Goal: Transaction & Acquisition: Purchase product/service

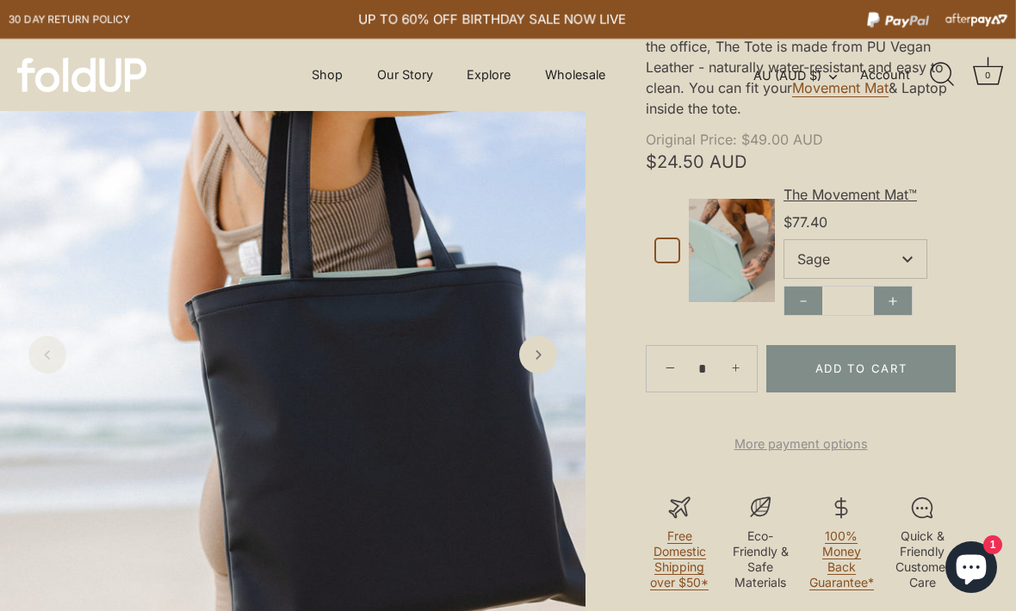
scroll to position [288, 0]
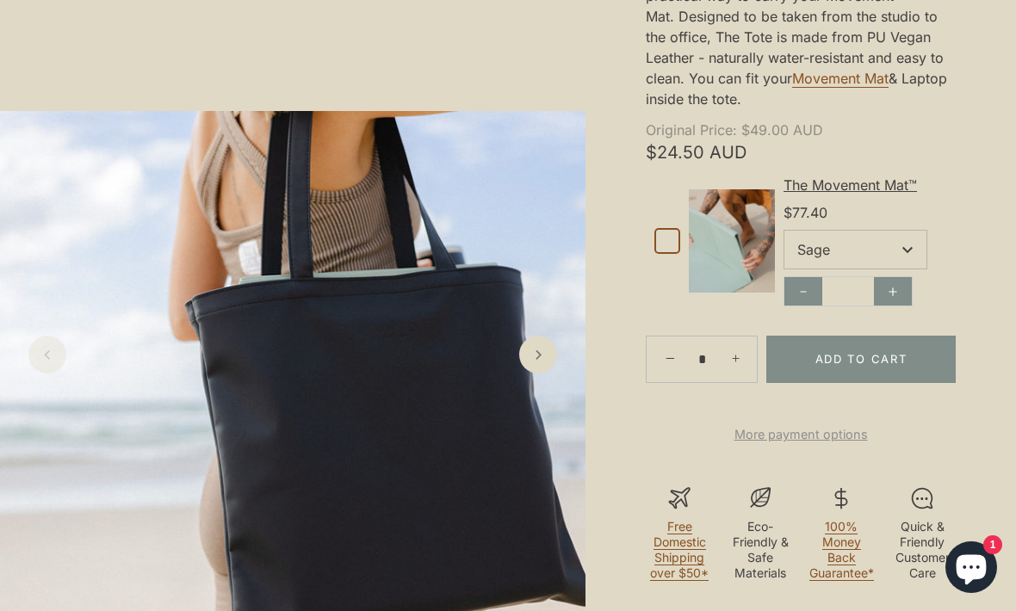
click at [906, 257] on select "**** **** ***** ********" at bounding box center [856, 250] width 142 height 38
click at [542, 363] on icon "Next slide" at bounding box center [538, 354] width 17 height 17
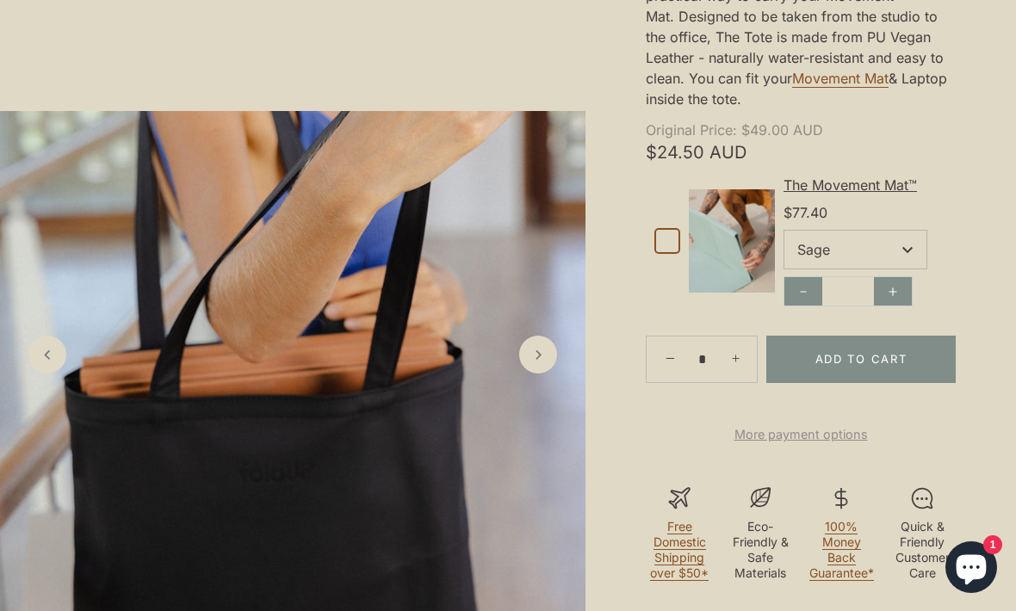
click at [537, 363] on icon "Next slide" at bounding box center [538, 354] width 17 height 17
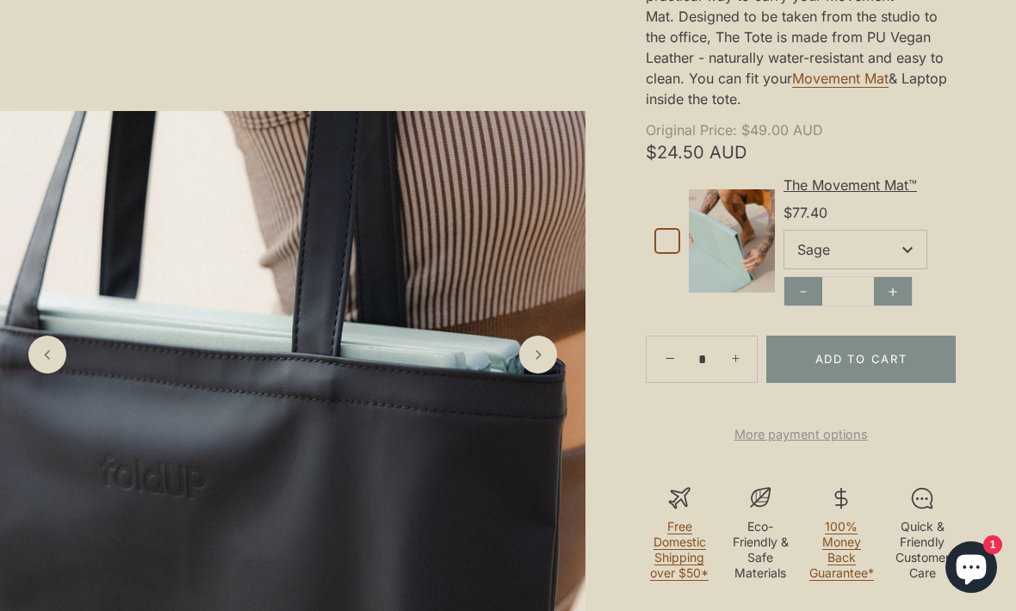
click at [536, 363] on icon "Next slide" at bounding box center [538, 354] width 17 height 17
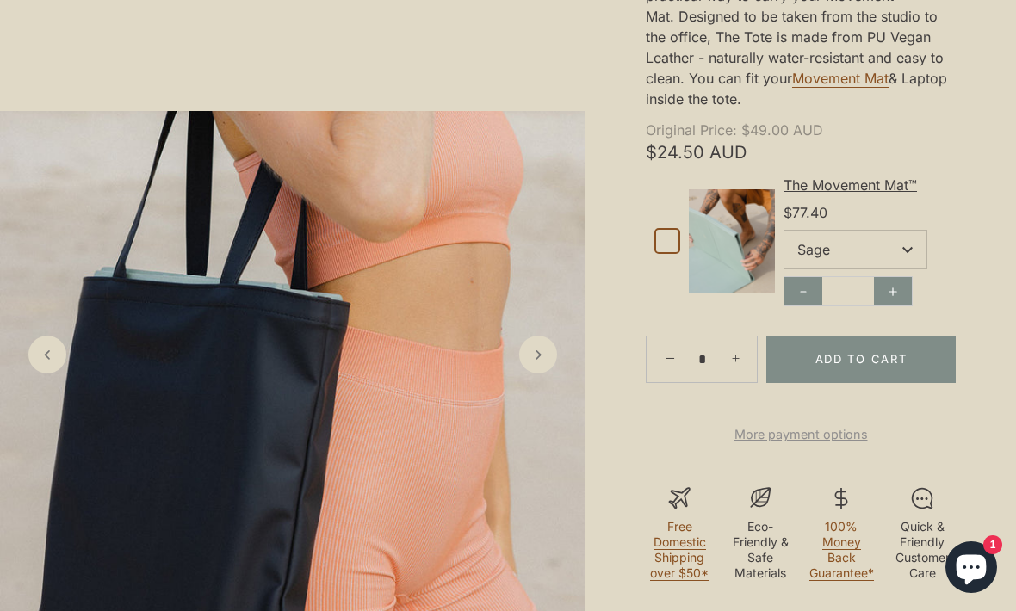
click at [547, 363] on icon "Next slide" at bounding box center [538, 354] width 17 height 17
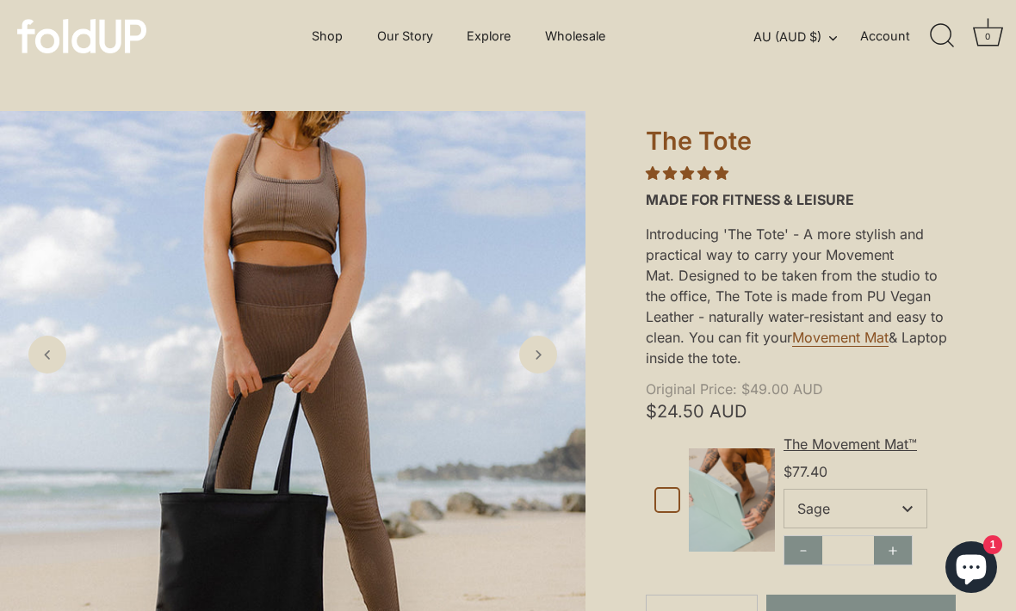
scroll to position [0, 0]
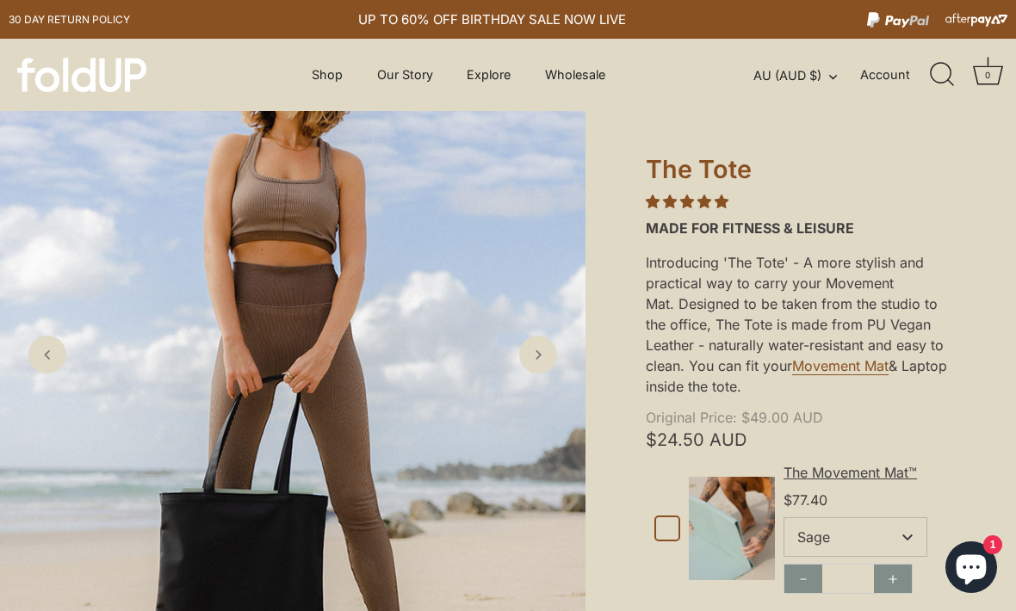
click at [344, 73] on link "Shop" at bounding box center [327, 75] width 61 height 33
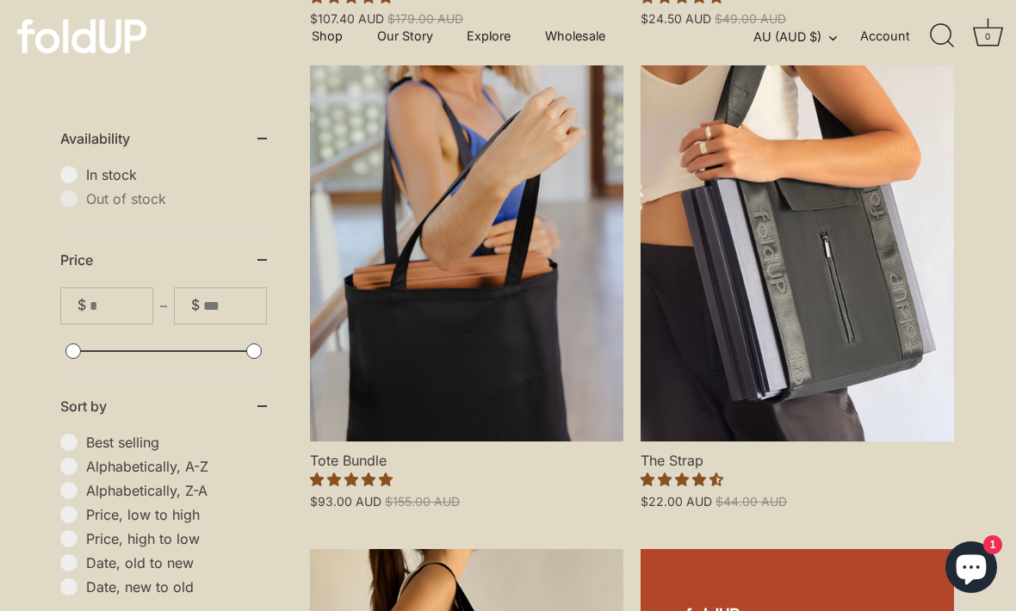
scroll to position [1342, 0]
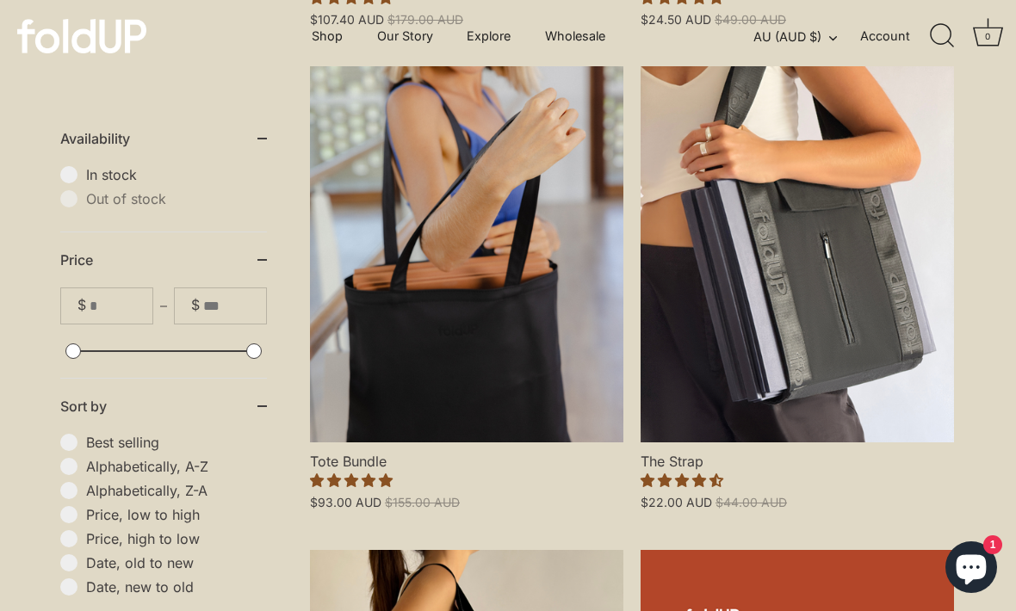
click at [877, 346] on link "The Strap" at bounding box center [797, 254] width 313 height 376
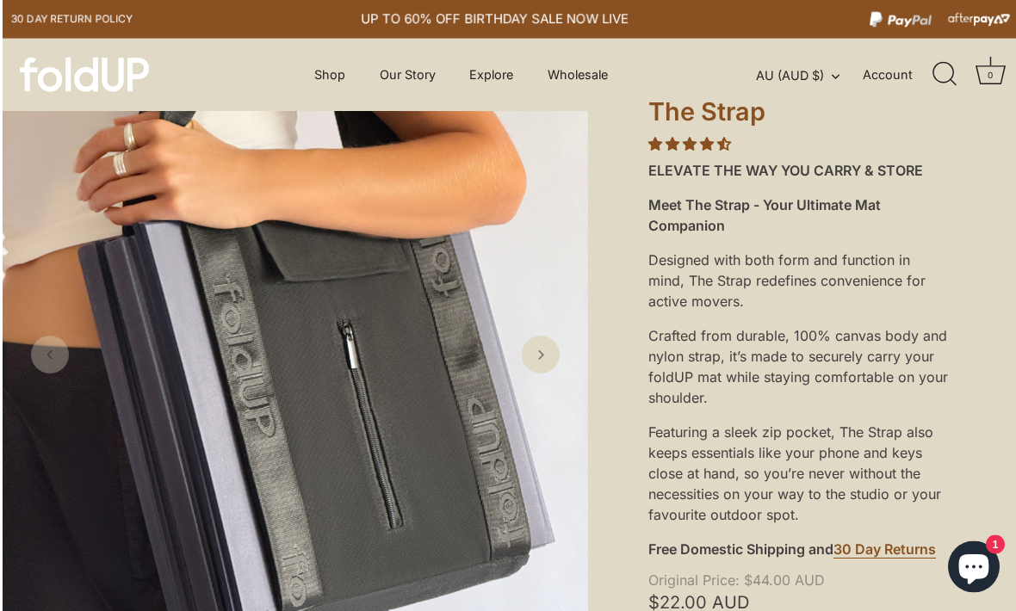
scroll to position [66, 0]
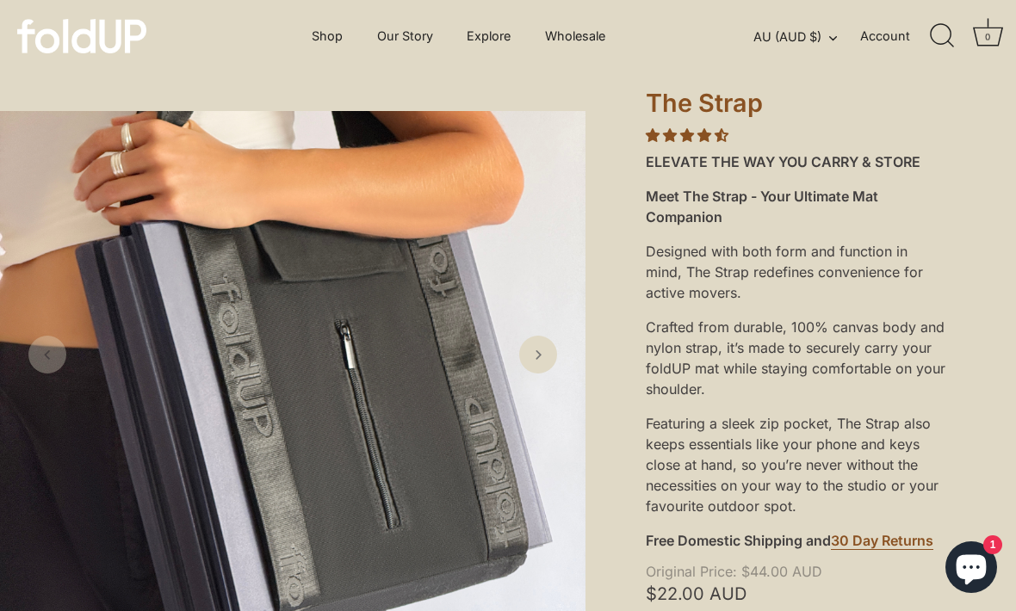
click at [533, 374] on link "Next slide" at bounding box center [538, 355] width 38 height 38
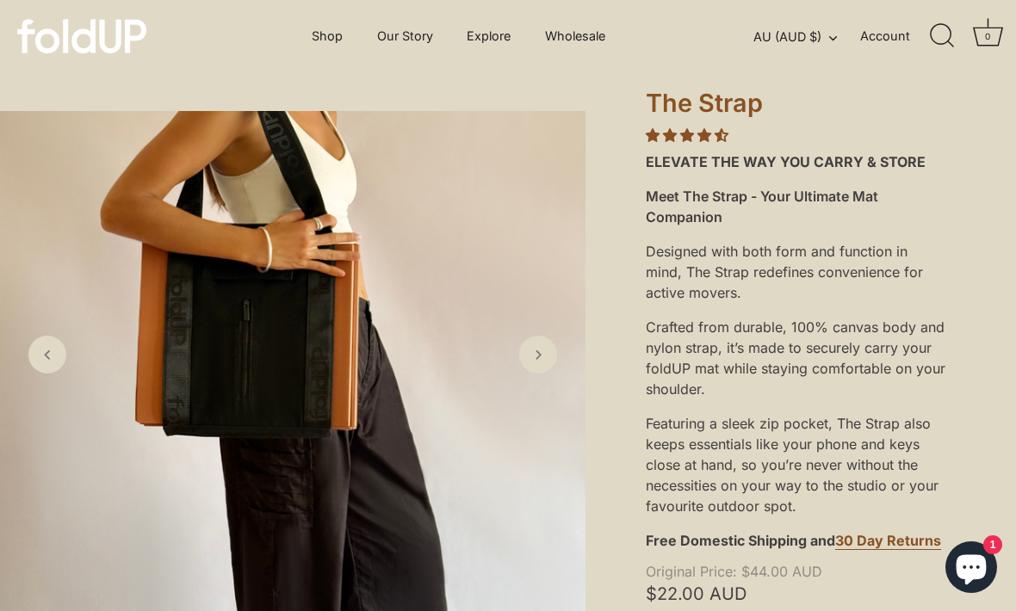
click at [549, 374] on link "Next slide" at bounding box center [538, 355] width 38 height 38
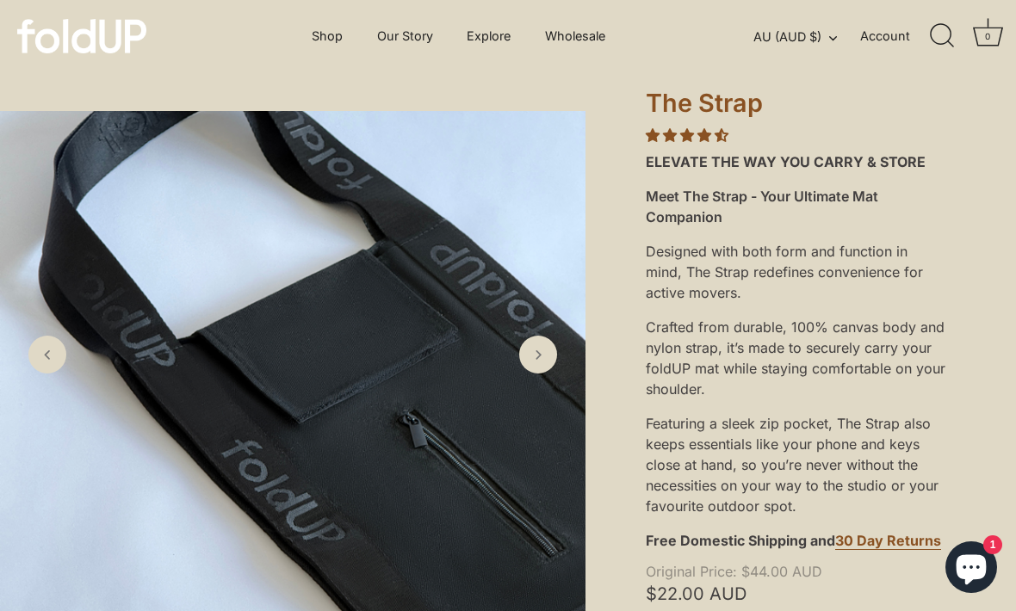
click at [540, 363] on icon "Next slide" at bounding box center [538, 354] width 17 height 17
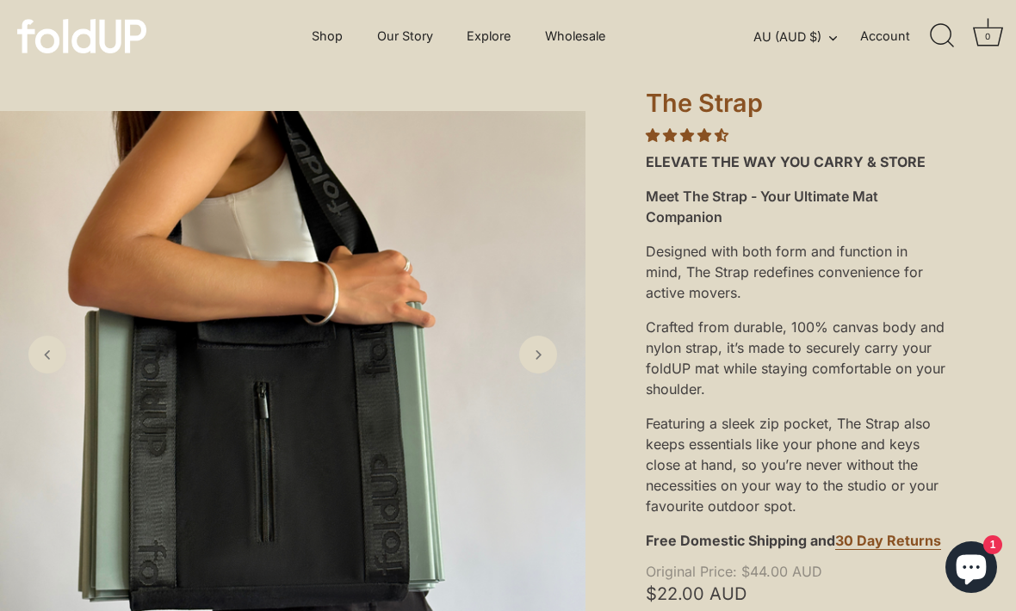
click at [547, 363] on icon "Next slide" at bounding box center [538, 354] width 17 height 17
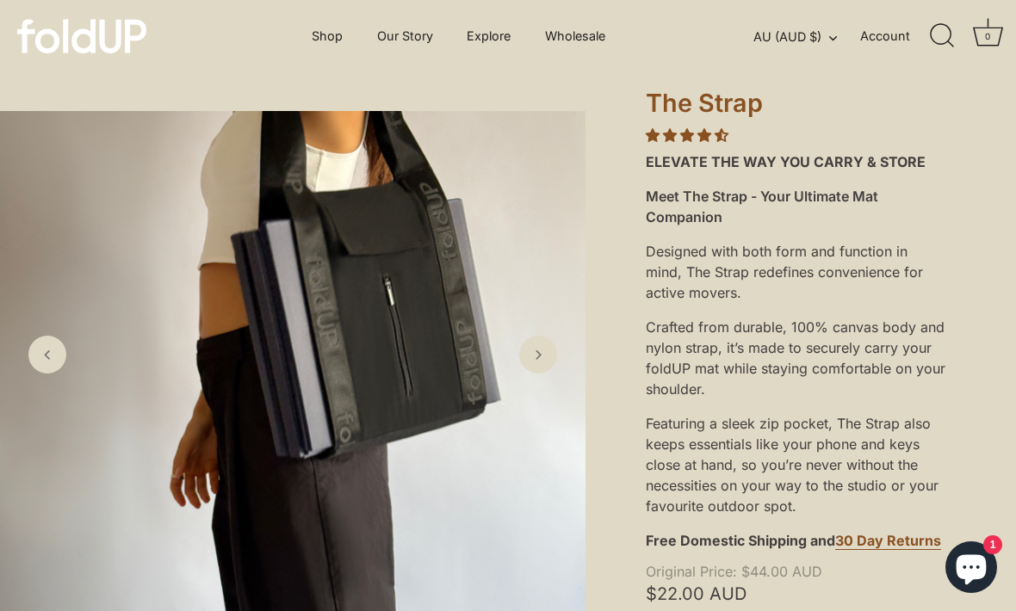
click at [545, 363] on icon "Next slide" at bounding box center [538, 354] width 17 height 17
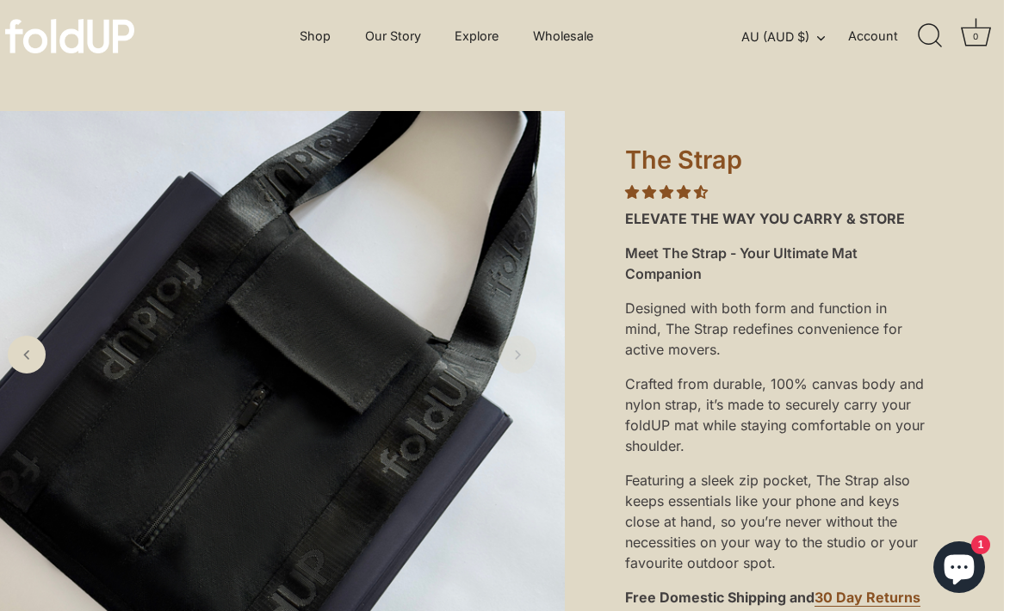
scroll to position [0, 9]
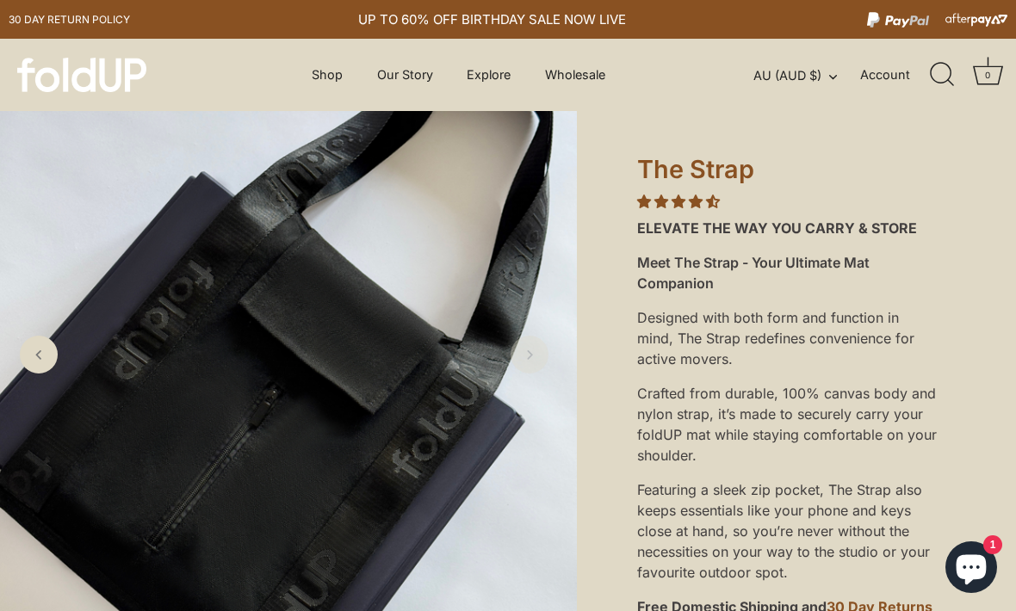
click at [347, 71] on link "Shop" at bounding box center [327, 75] width 61 height 33
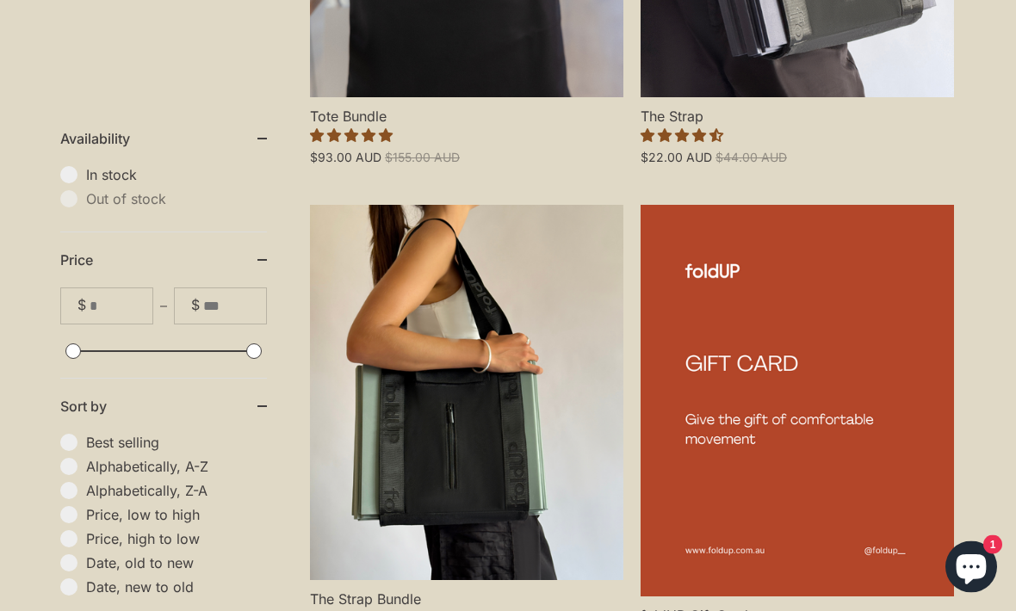
scroll to position [1690, 0]
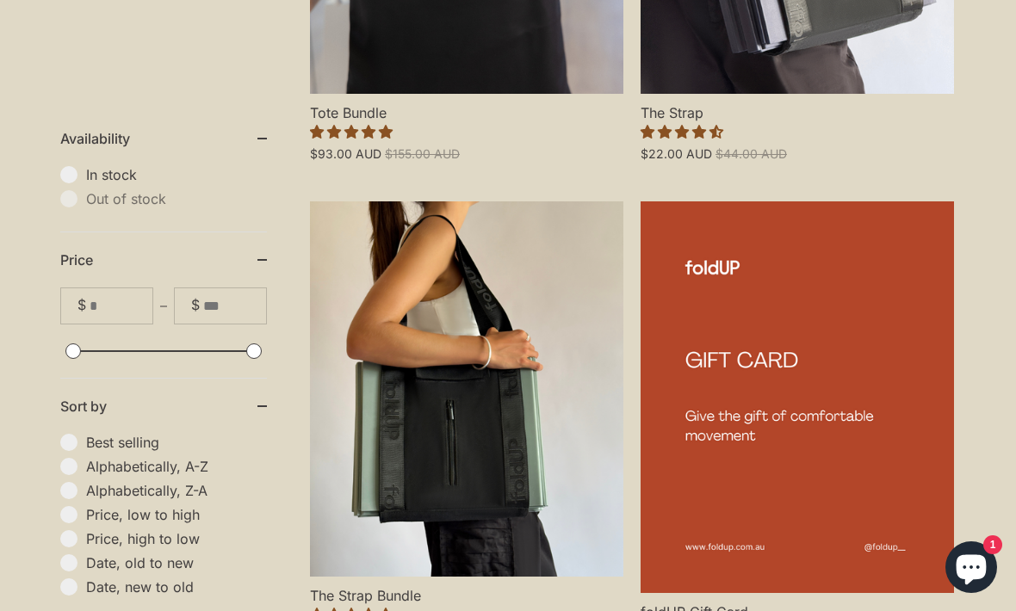
click at [568, 486] on link "The Strap Bundle" at bounding box center [466, 390] width 313 height 376
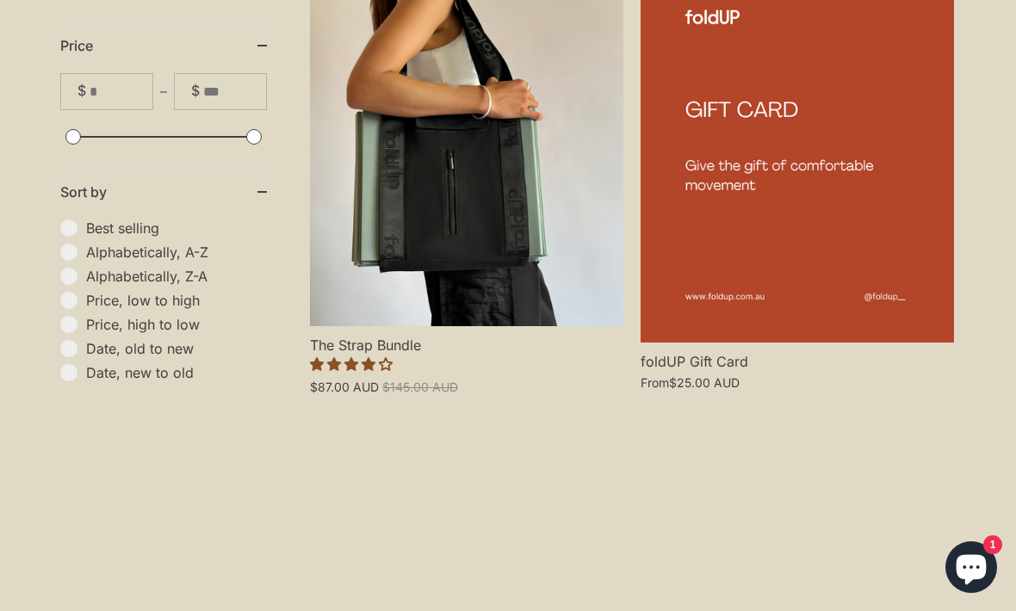
scroll to position [1702, 0]
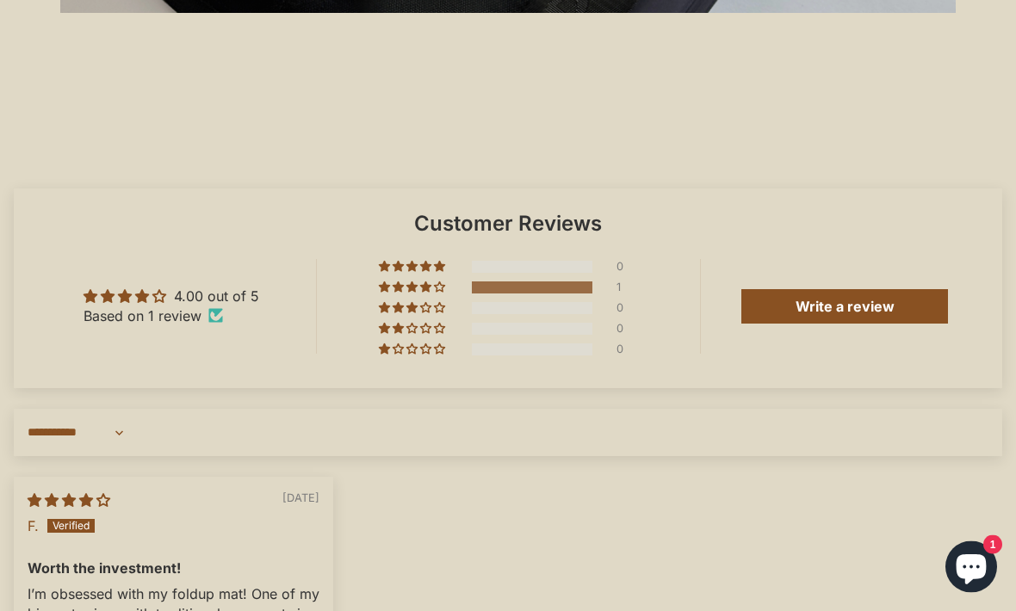
scroll to position [3697, 0]
